Goal: Task Accomplishment & Management: Complete application form

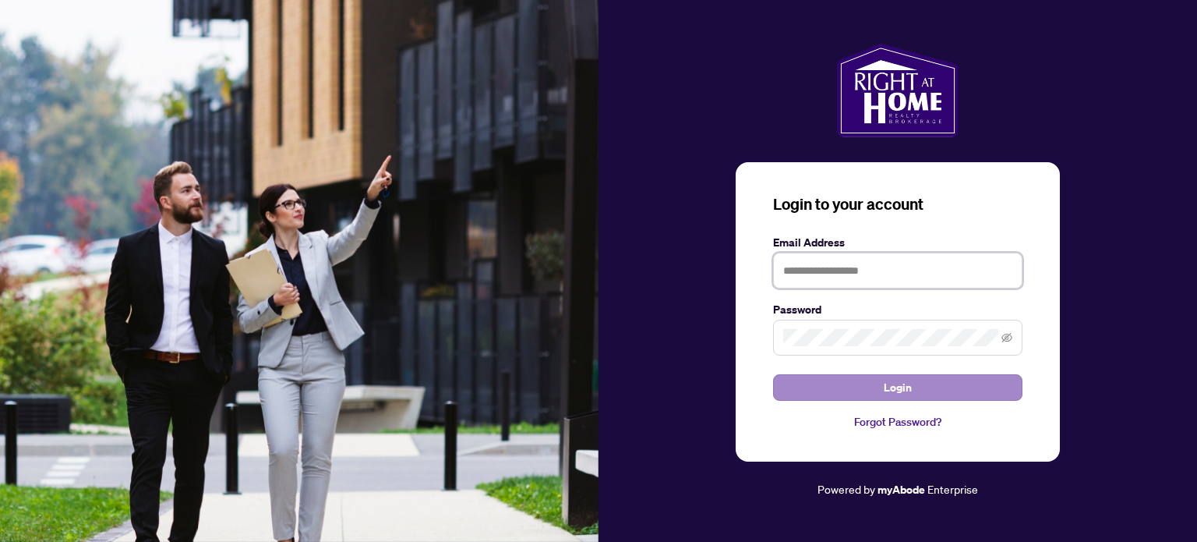
type input "**********"
click at [962, 392] on button "Login" at bounding box center [897, 387] width 249 height 27
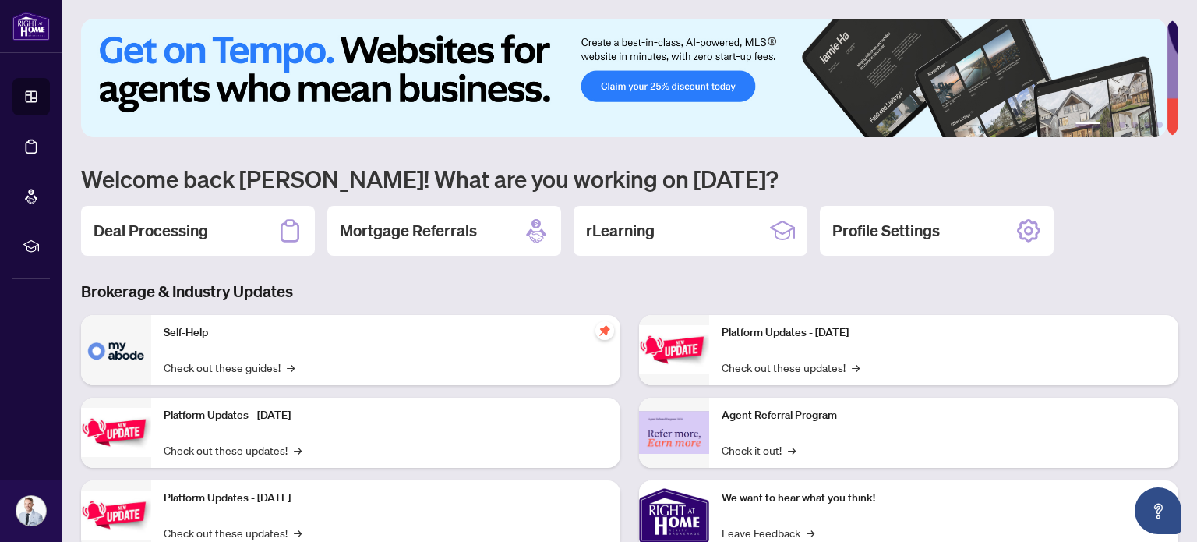
click at [145, 230] on h2 "Deal Processing" at bounding box center [151, 231] width 115 height 22
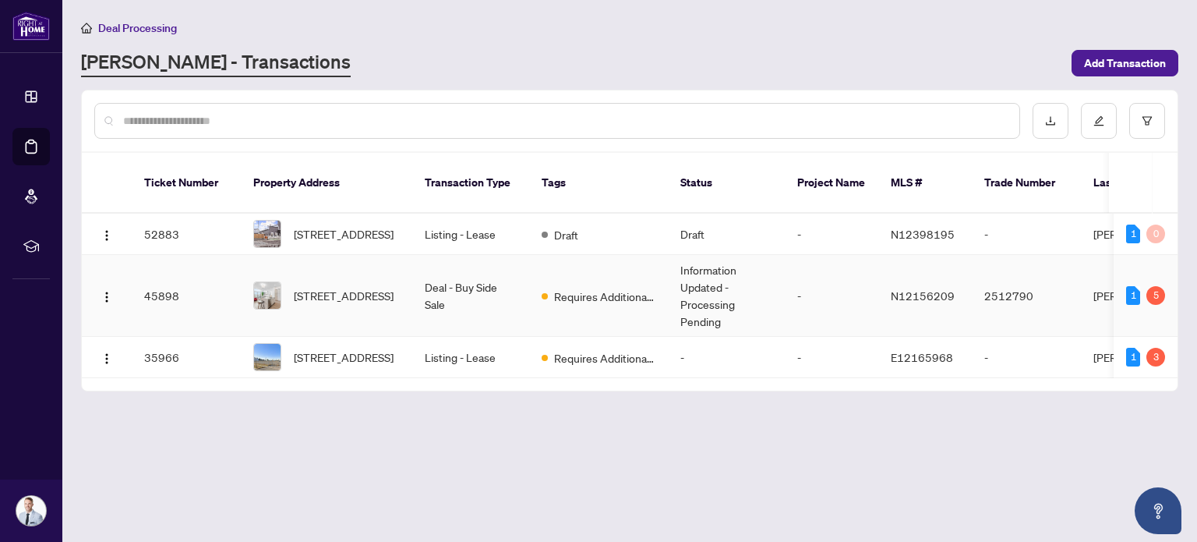
click at [797, 302] on td "-" at bounding box center [832, 296] width 94 height 82
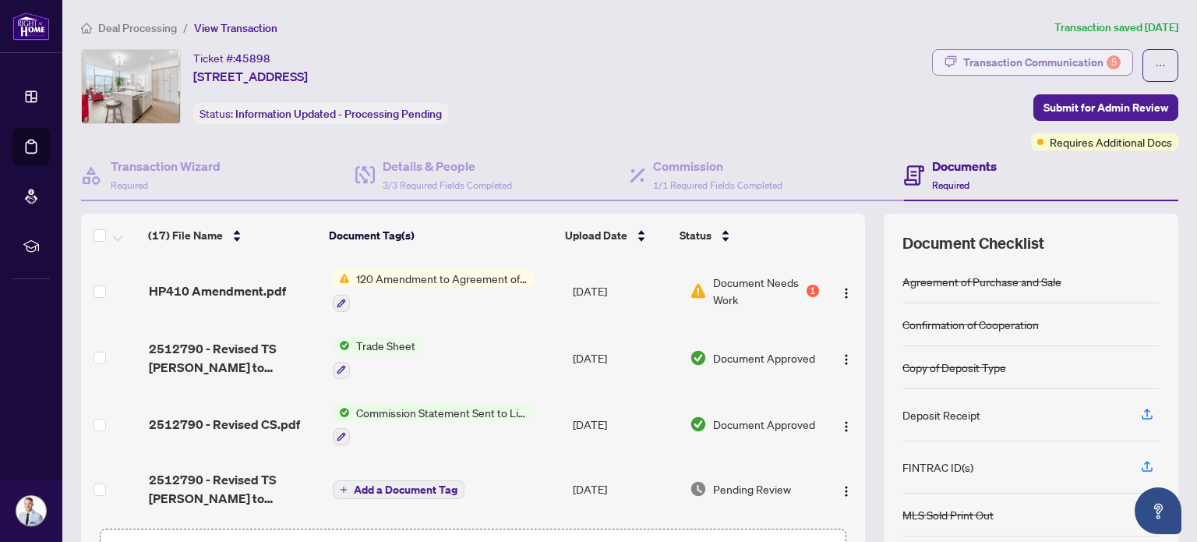
click at [1065, 65] on div "Transaction Communication 5" at bounding box center [1042, 62] width 157 height 25
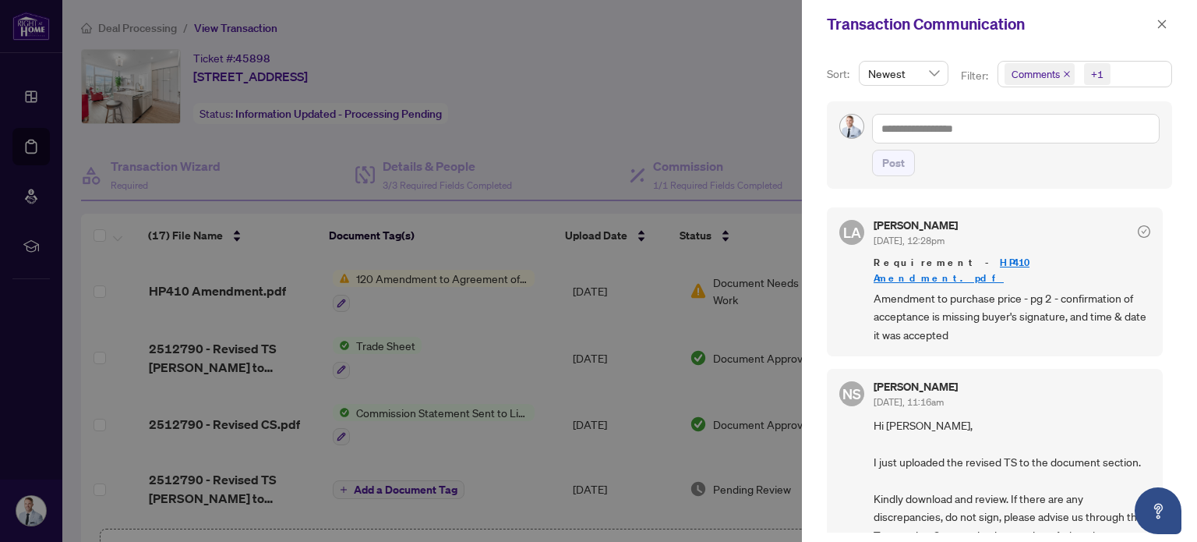
click at [759, 73] on div at bounding box center [598, 271] width 1197 height 542
click at [1159, 21] on icon "close" at bounding box center [1162, 24] width 11 height 11
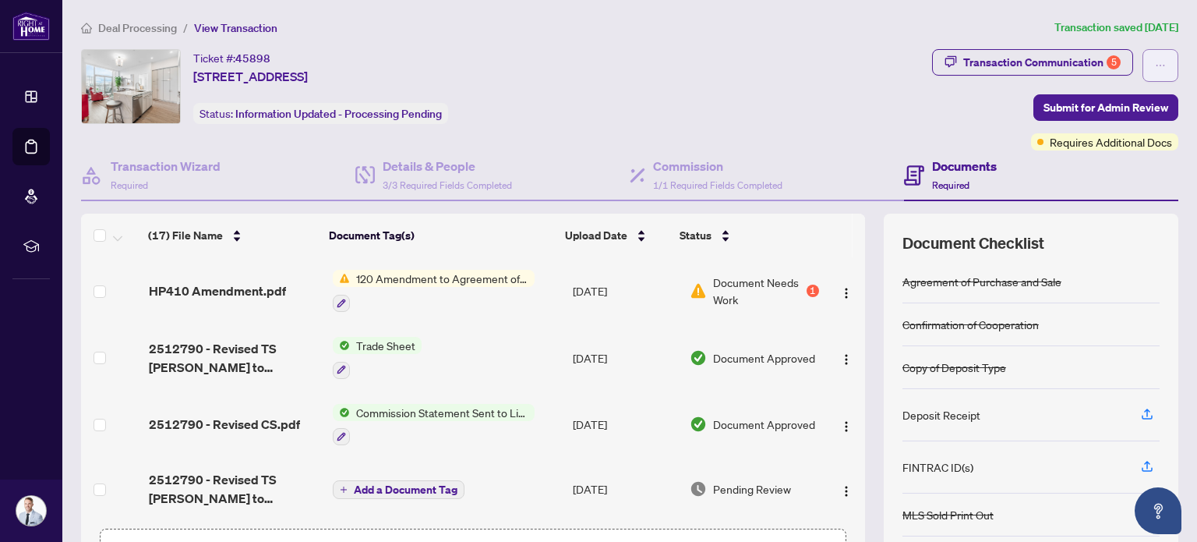
click at [1155, 71] on span "button" at bounding box center [1160, 65] width 11 height 25
click at [1092, 59] on div "Transaction Communication 5" at bounding box center [1042, 62] width 157 height 25
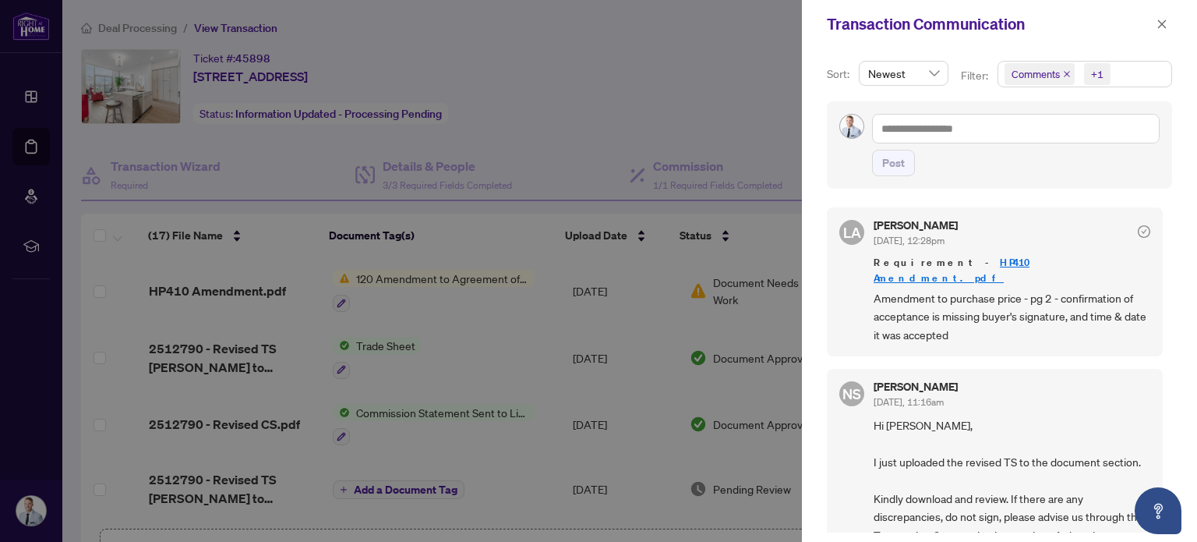
click at [689, 47] on div at bounding box center [598, 271] width 1197 height 542
click at [789, 118] on div at bounding box center [598, 271] width 1197 height 542
click at [1154, 21] on button "button" at bounding box center [1162, 24] width 20 height 19
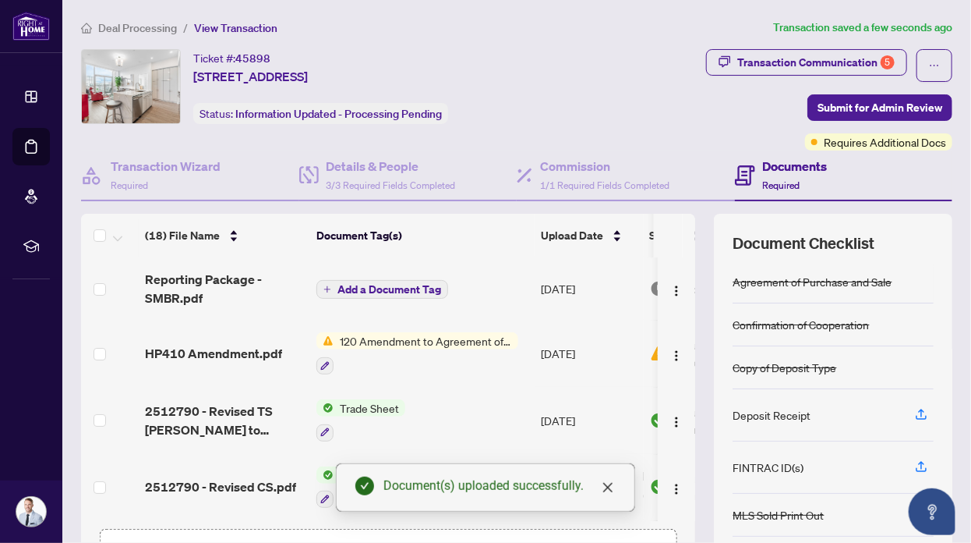
click at [418, 284] on span "Add a Document Tag" at bounding box center [390, 289] width 104 height 11
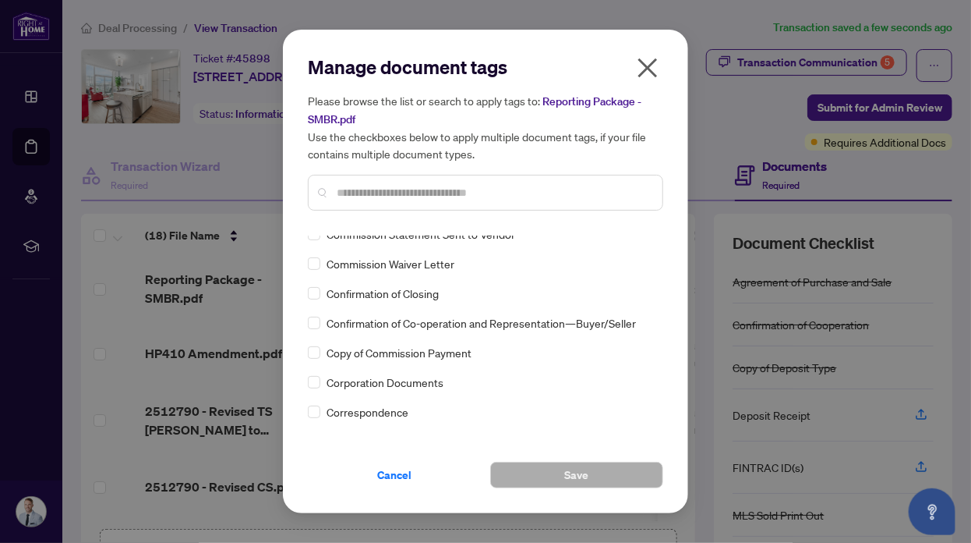
scroll to position [1014, 0]
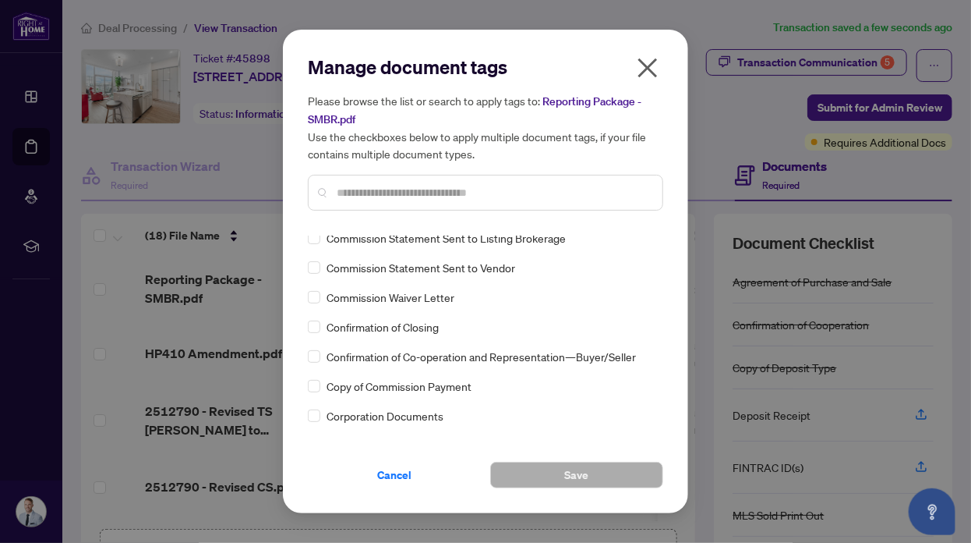
click at [404, 322] on span "Confirmation of Closing" at bounding box center [383, 326] width 112 height 17
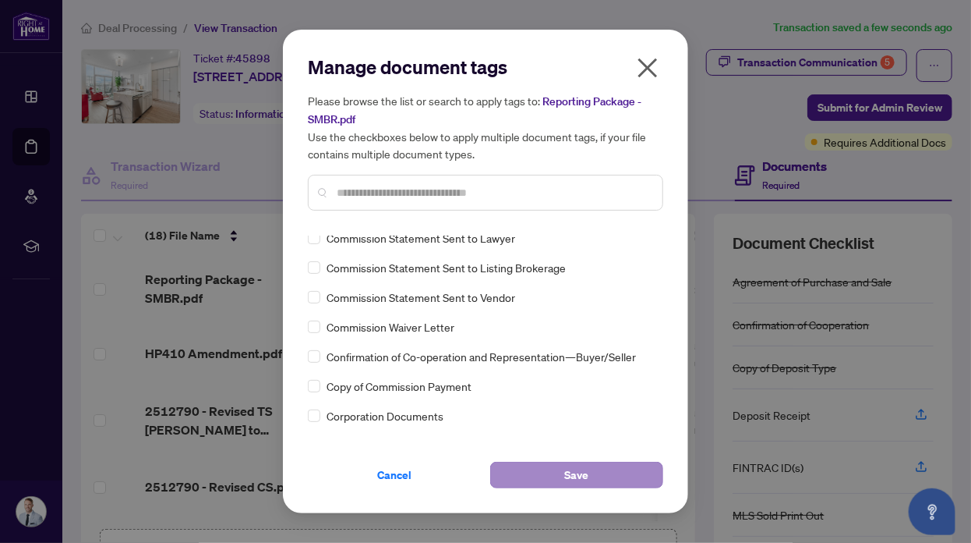
scroll to position [0, 0]
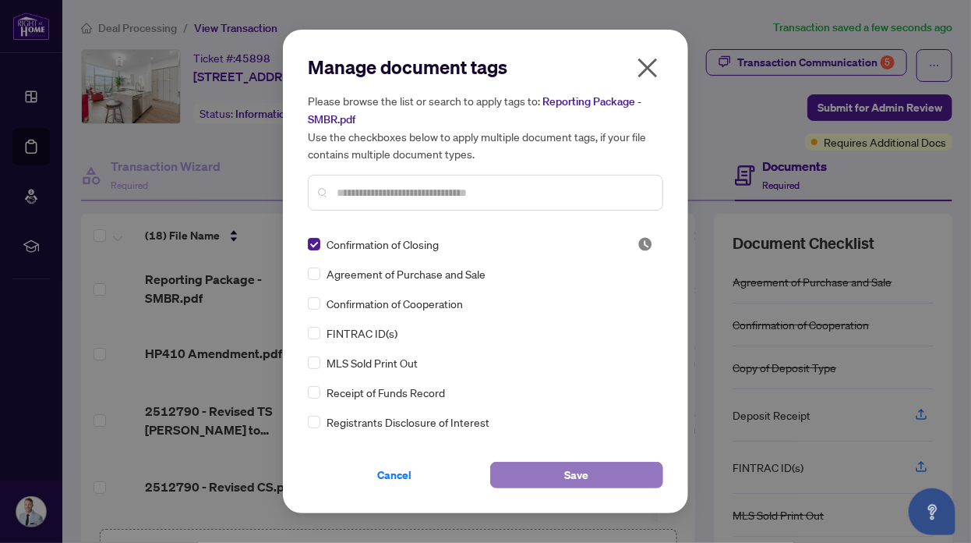
click at [543, 467] on button "Save" at bounding box center [576, 475] width 173 height 27
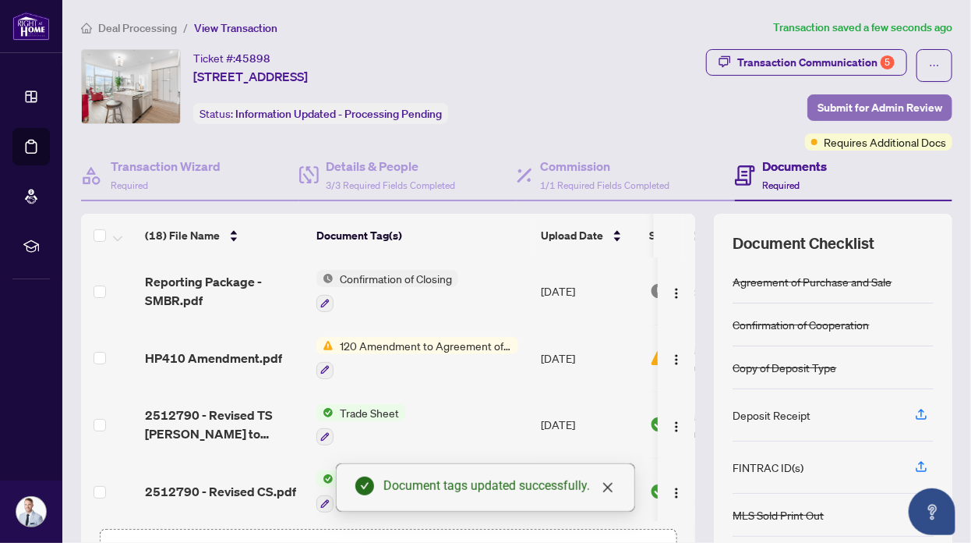
click at [887, 97] on span "Submit for Admin Review" at bounding box center [880, 107] width 125 height 25
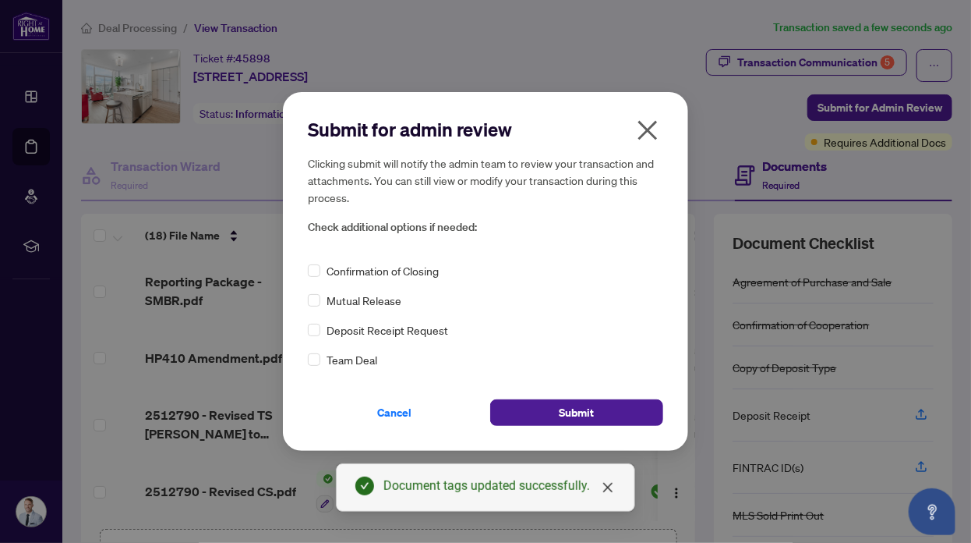
click at [387, 275] on span "Confirmation of Closing" at bounding box center [383, 270] width 112 height 17
click at [543, 414] on button "Submit" at bounding box center [576, 412] width 173 height 27
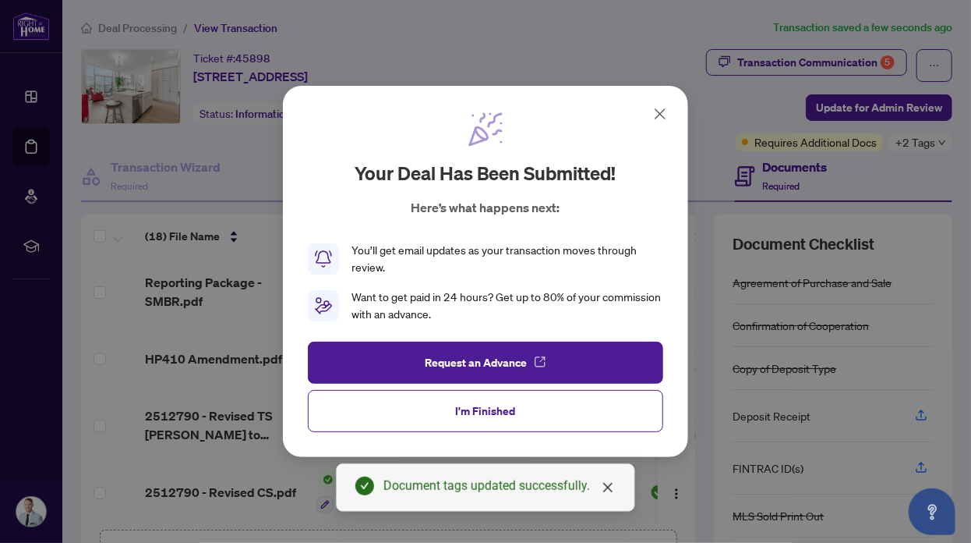
click at [543, 413] on button "I'm Finished" at bounding box center [486, 411] width 356 height 42
